Goal: Information Seeking & Learning: Check status

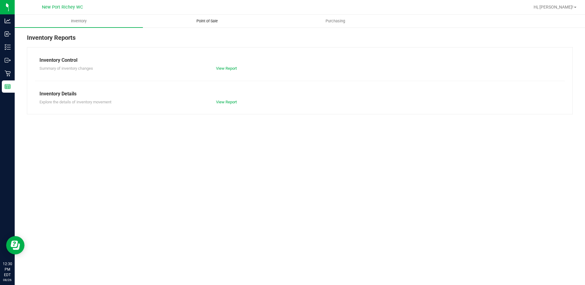
click at [211, 21] on span "Point of Sale" at bounding box center [207, 21] width 38 height 6
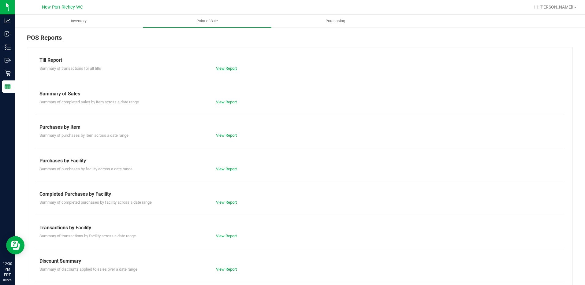
click at [228, 67] on link "View Report" at bounding box center [226, 68] width 21 height 5
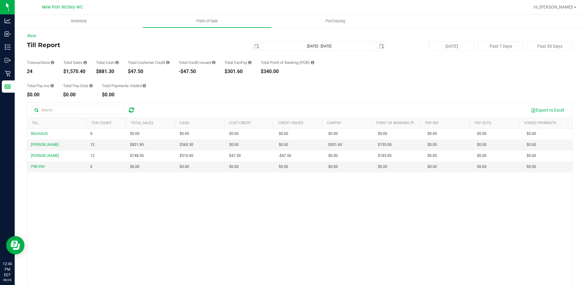
click at [120, 38] on div "Back" at bounding box center [300, 36] width 546 height 6
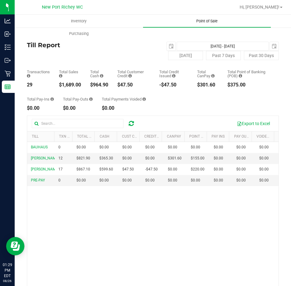
click at [202, 23] on span "Point of Sale" at bounding box center [207, 21] width 38 height 6
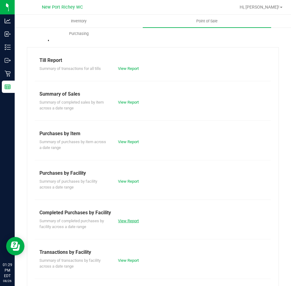
click at [127, 222] on link "View Report" at bounding box center [128, 220] width 21 height 5
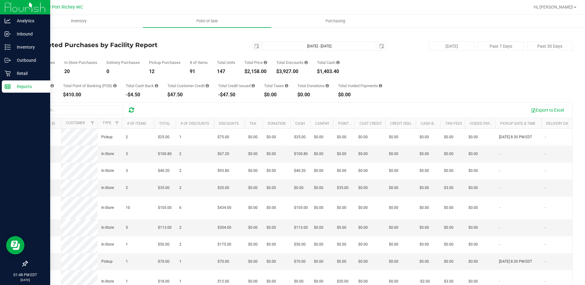
click at [26, 87] on p "Reports" at bounding box center [29, 86] width 37 height 7
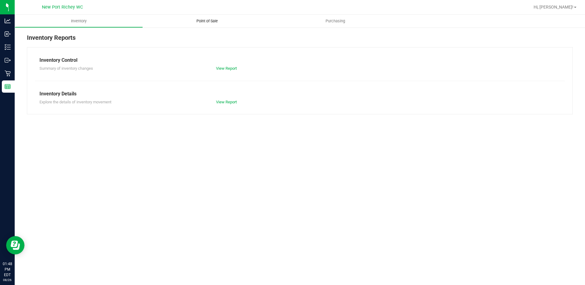
click at [205, 20] on span "Point of Sale" at bounding box center [207, 21] width 38 height 6
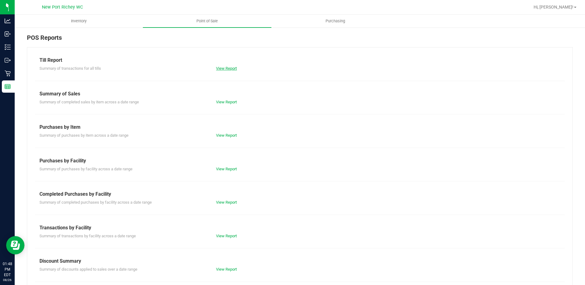
click at [220, 67] on link "View Report" at bounding box center [226, 68] width 21 height 5
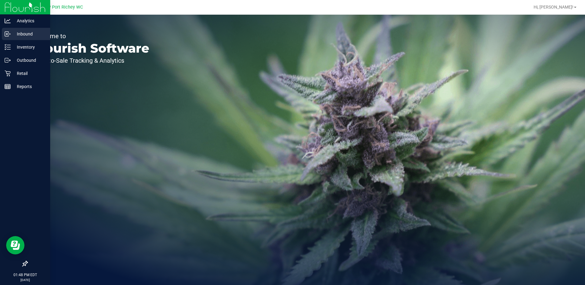
click at [28, 32] on p "Inbound" at bounding box center [29, 33] width 37 height 7
